Goal: Information Seeking & Learning: Learn about a topic

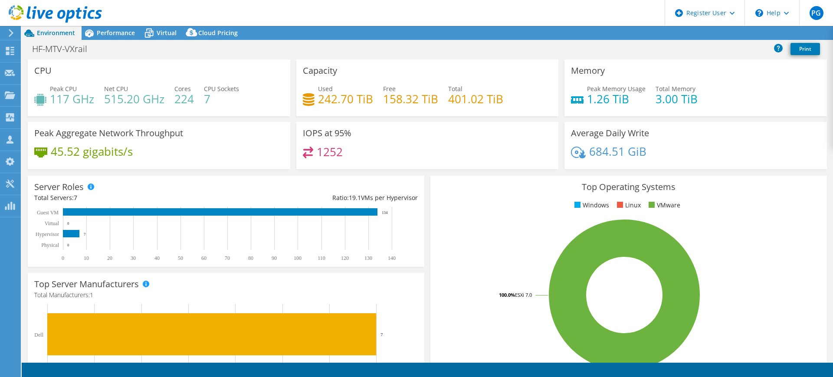
select select "USD"
click at [116, 34] on span "Performance" at bounding box center [116, 33] width 38 height 8
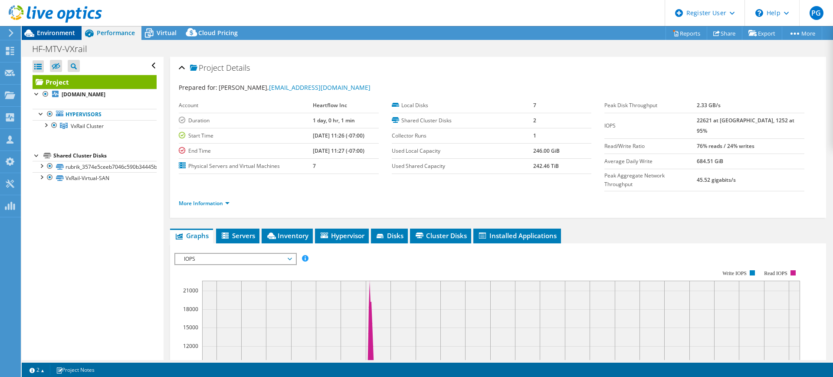
click at [56, 31] on span "Environment" at bounding box center [56, 33] width 38 height 8
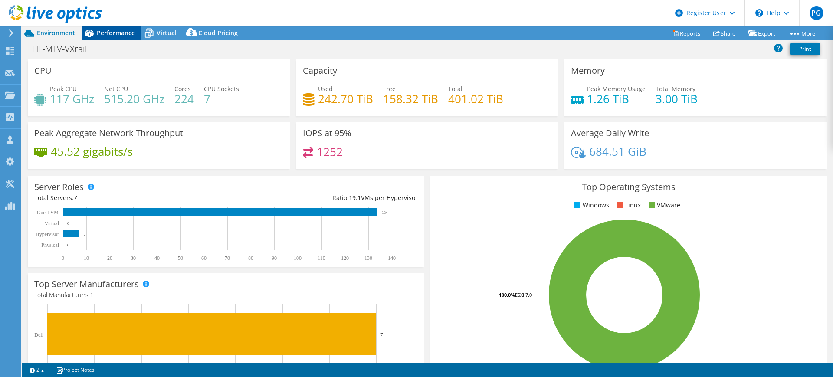
click at [125, 33] on span "Performance" at bounding box center [116, 33] width 38 height 8
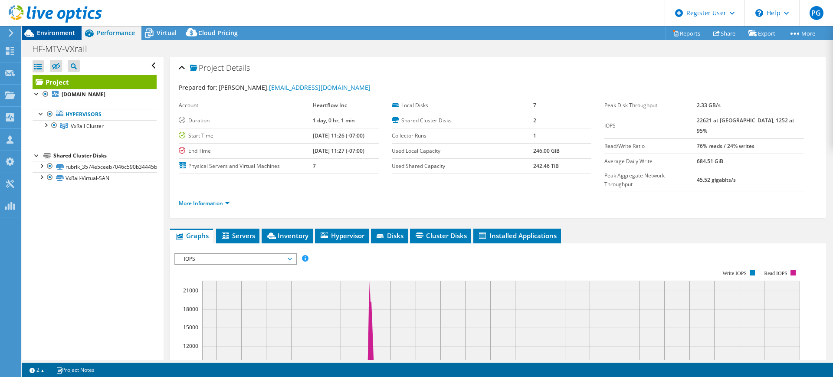
click at [53, 31] on span "Environment" at bounding box center [56, 33] width 38 height 8
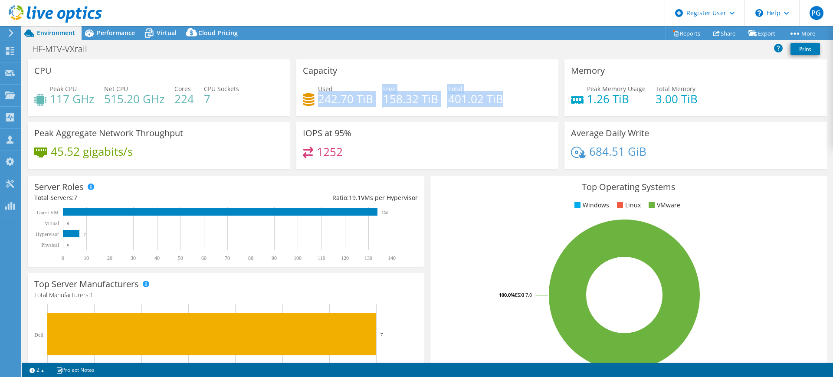
drag, startPoint x: 315, startPoint y: 100, endPoint x: 505, endPoint y: 106, distance: 190.1
click at [505, 106] on div "Used 242.70 TiB Free 158.32 TiB Total 401.02 TiB" at bounding box center [427, 98] width 249 height 28
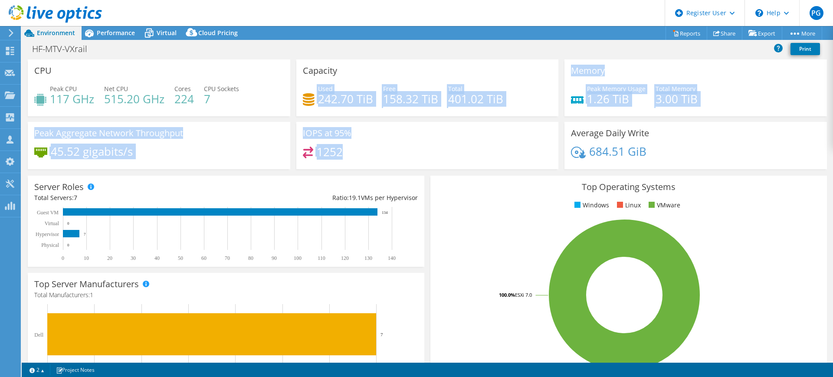
drag, startPoint x: 341, startPoint y: 153, endPoint x: 312, endPoint y: 103, distance: 57.1
click at [312, 103] on div "CPU Peak CPU 117 GHz Net CPU 515.20 GHz Cores 224 CPU Sockets 7 Capacity Used 2…" at bounding box center [427, 116] width 805 height 115
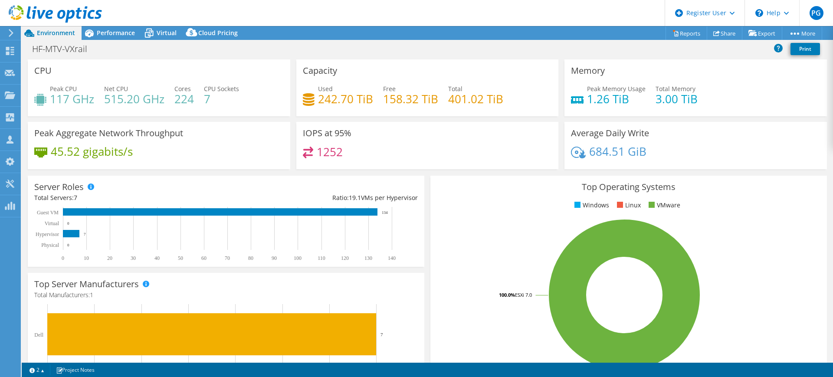
click at [354, 161] on div "1252" at bounding box center [427, 156] width 249 height 19
